Goal: Download file/media

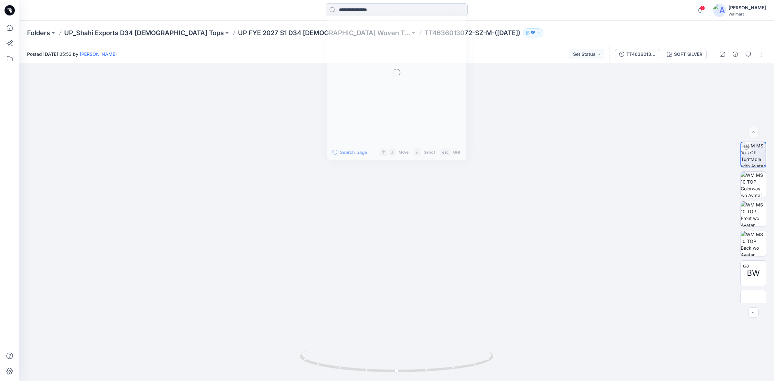
click at [354, 12] on input at bounding box center [397, 9] width 142 height 13
type input "***"
click at [357, 35] on link "WT2" at bounding box center [396, 35] width 139 height 12
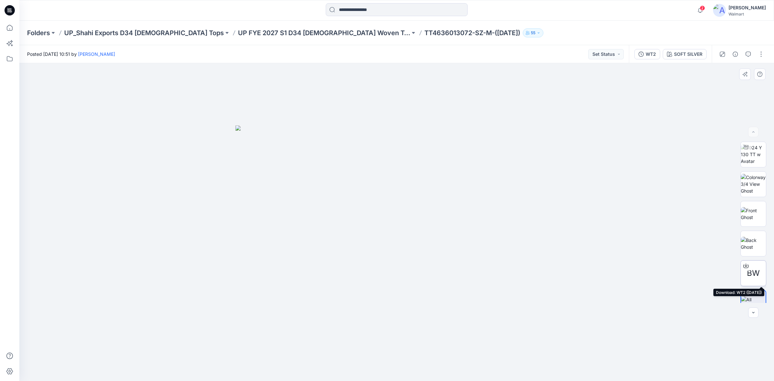
click at [746, 268] on icon at bounding box center [746, 265] width 5 height 5
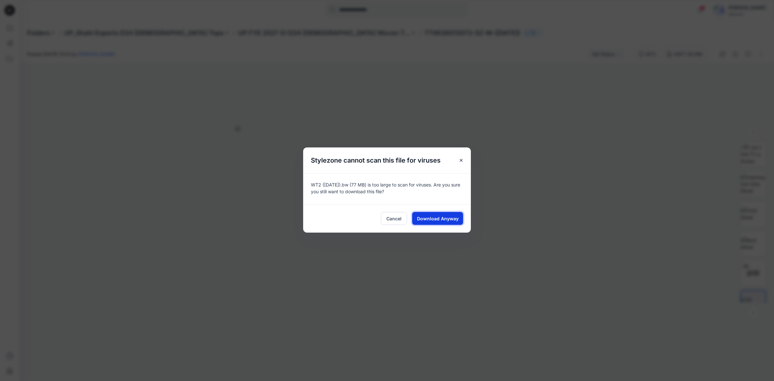
click at [433, 218] on span "Download Anyway" at bounding box center [438, 218] width 42 height 7
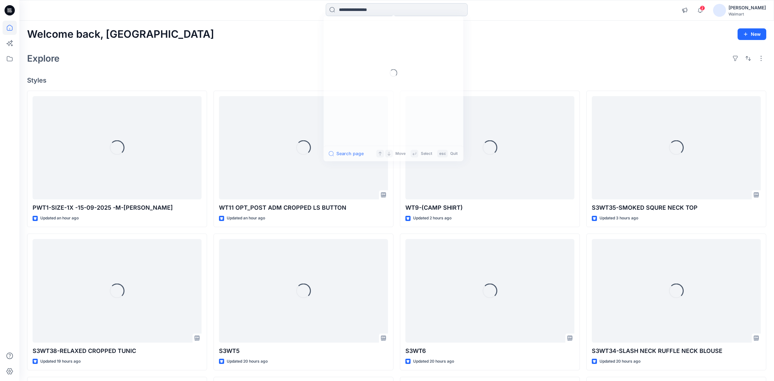
click at [350, 12] on input at bounding box center [397, 9] width 142 height 13
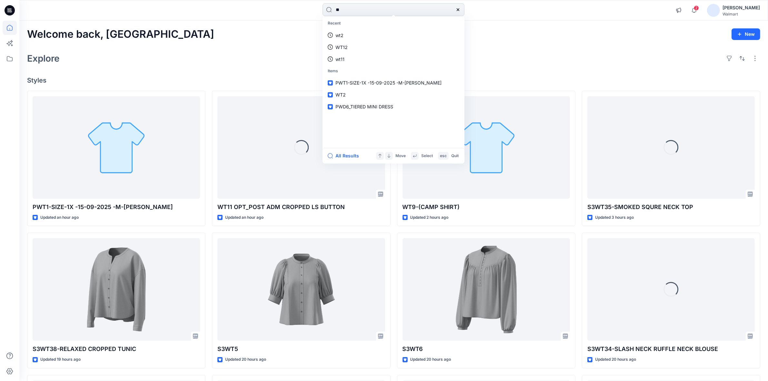
type input "***"
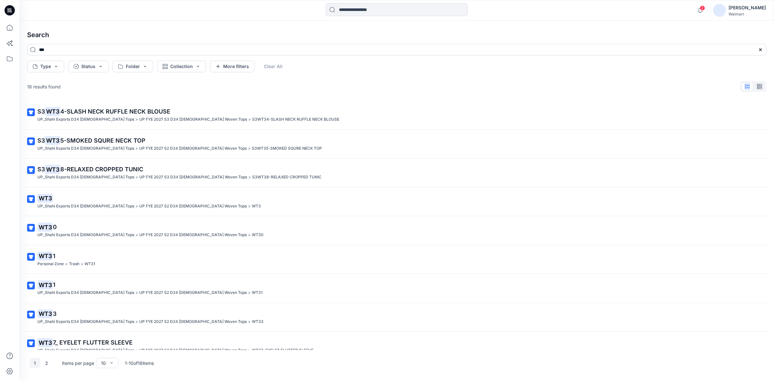
click at [41, 189] on div "S3 WT3 4-SLASH NECK RUFFLE NECK BLOUSE UP_Shahi Exports D34 [DEMOGRAPHIC_DATA] …" at bounding box center [397, 225] width 750 height 249
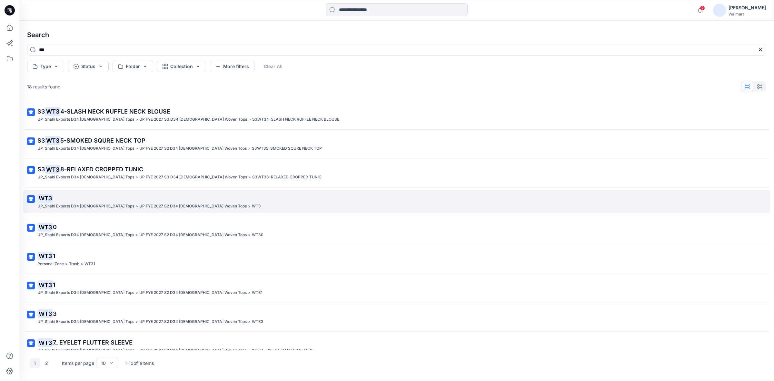
click at [44, 199] on mark "WT3" at bounding box center [44, 198] width 15 height 9
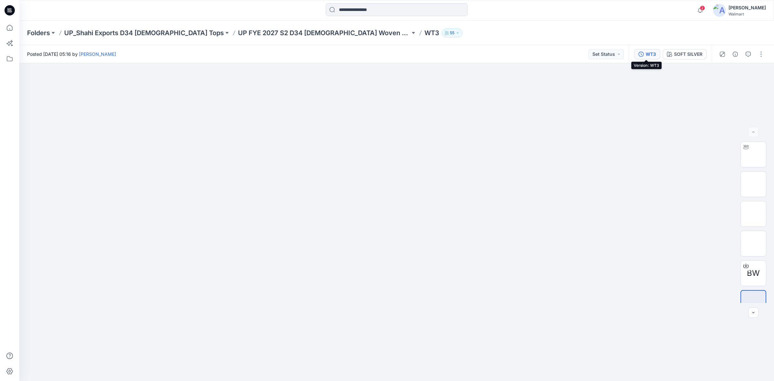
click at [641, 56] on icon "button" at bounding box center [641, 54] width 5 height 5
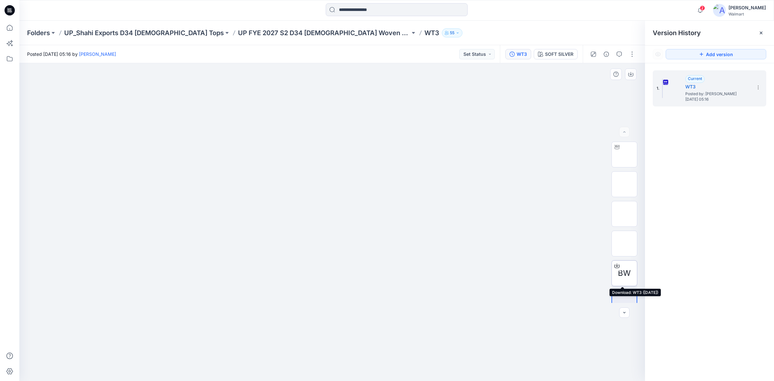
click at [617, 266] on icon at bounding box center [617, 266] width 5 height 4
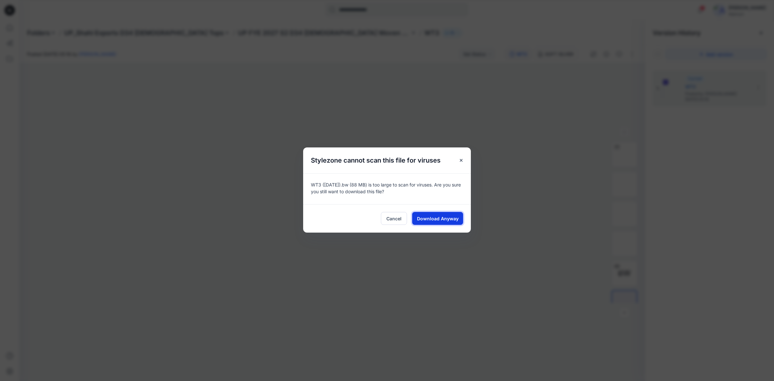
click at [430, 215] on span "Download Anyway" at bounding box center [438, 218] width 42 height 7
